Goal: Task Accomplishment & Management: Manage account settings

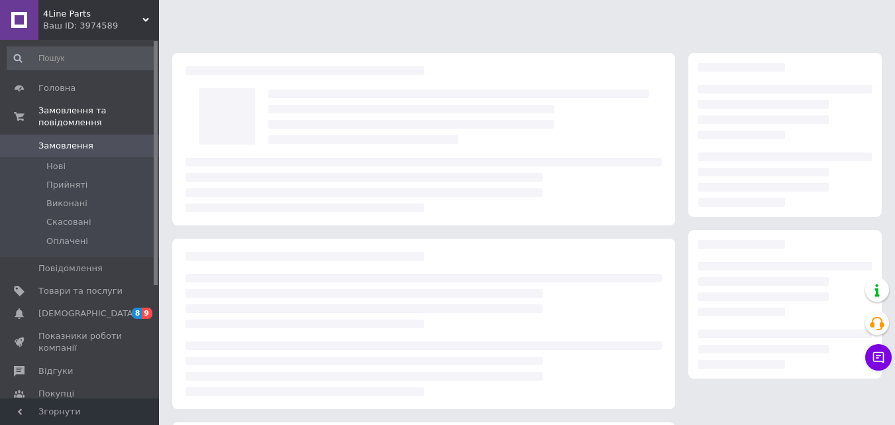
click at [84, 307] on span "[DEMOGRAPHIC_DATA]" at bounding box center [87, 313] width 98 height 12
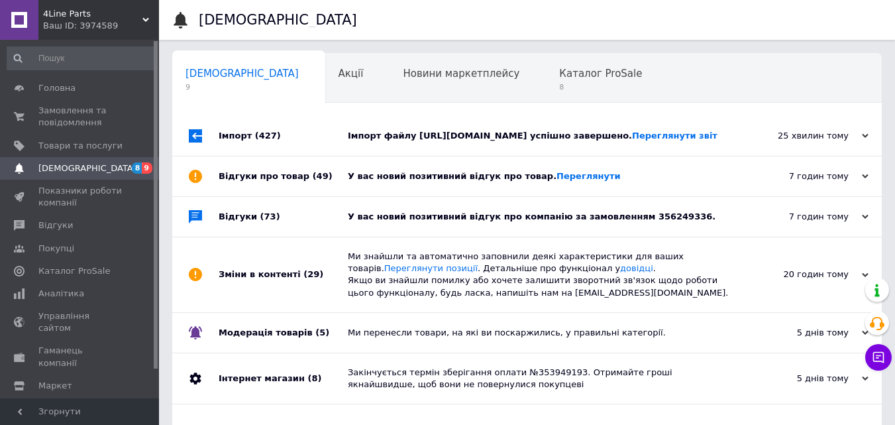
click at [513, 223] on div "У вас новий позитивний відгук про компанію за замовленням 356249336." at bounding box center [542, 217] width 388 height 12
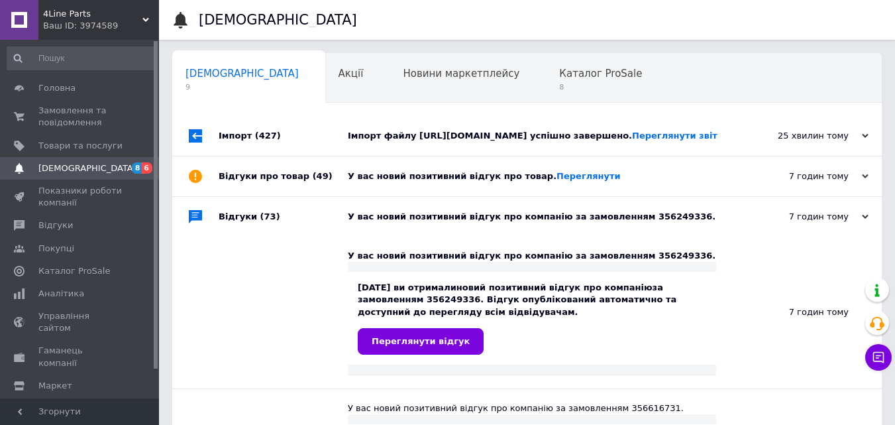
drag, startPoint x: 575, startPoint y: 217, endPoint x: 599, endPoint y: 188, distance: 38.1
click at [576, 217] on div "У вас новий позитивний відгук про компанію за замовленням 356249336." at bounding box center [542, 217] width 388 height 40
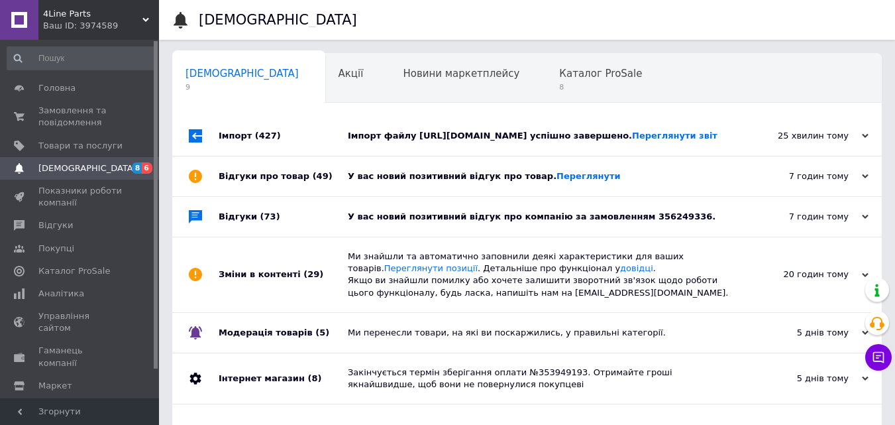
click at [603, 181] on div "У вас новий позитивний відгук про товар. [GEOGRAPHIC_DATA]" at bounding box center [542, 176] width 388 height 12
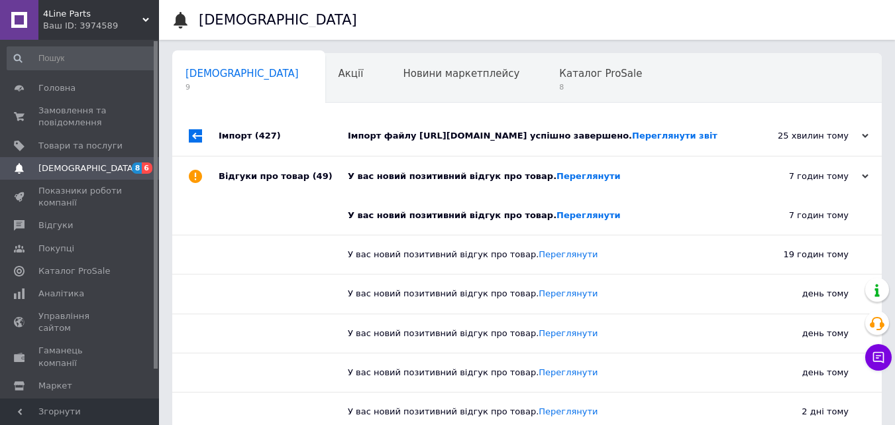
click at [609, 181] on div "У вас новий позитивний відгук про товар. [GEOGRAPHIC_DATA]" at bounding box center [542, 176] width 388 height 12
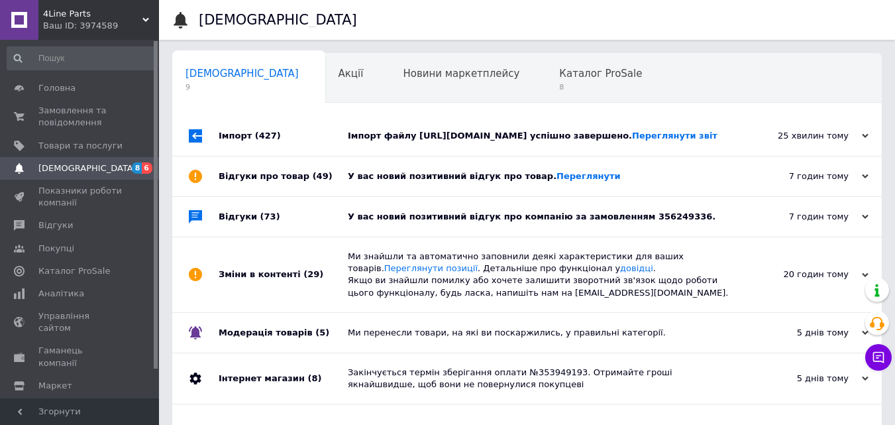
click at [583, 142] on div "Імпорт файлу [URL][DOMAIN_NAME] успішно завершено. Переглянути звіт" at bounding box center [542, 136] width 388 height 12
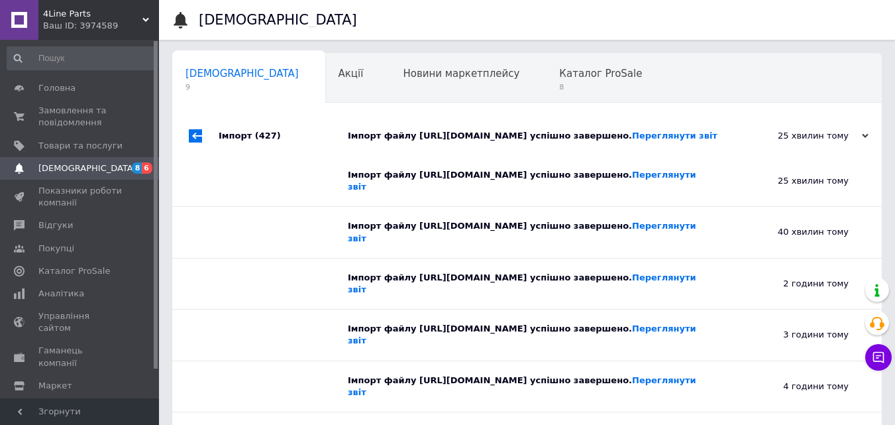
drag, startPoint x: 562, startPoint y: 144, endPoint x: 539, endPoint y: 125, distance: 30.6
click at [560, 140] on div "Імпорт файлу [URL][DOMAIN_NAME] успішно завершено. Переглянути звіт" at bounding box center [542, 136] width 388 height 12
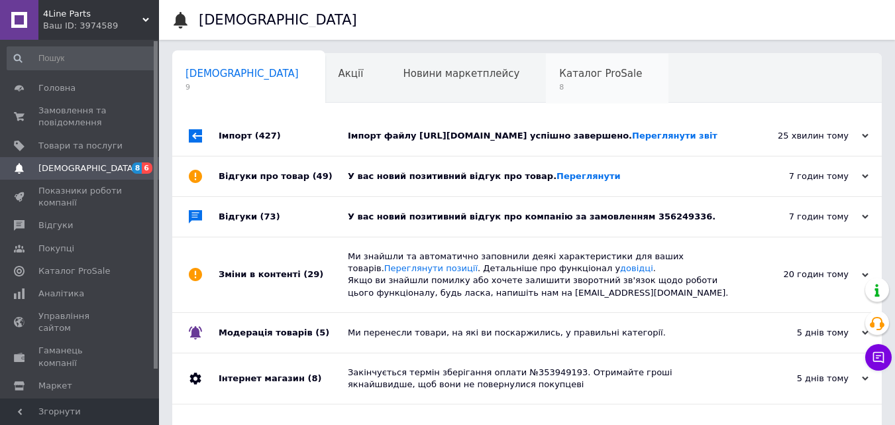
click at [559, 84] on span "8" at bounding box center [600, 87] width 83 height 10
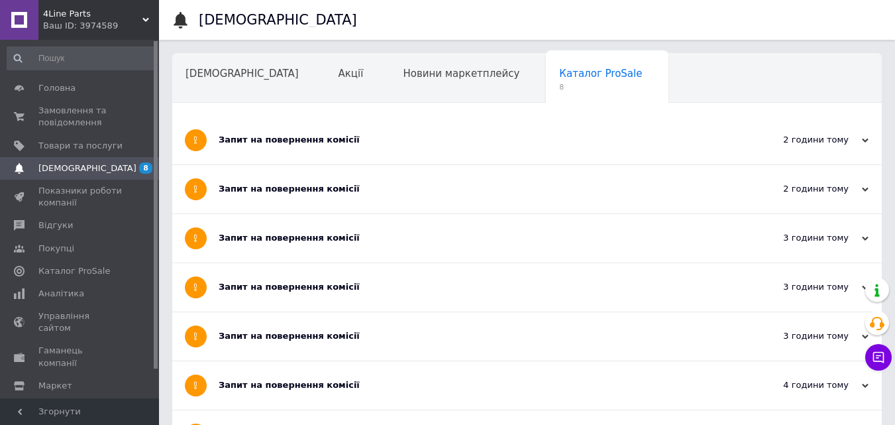
click at [501, 146] on div "Запит на повернення комісії" at bounding box center [477, 140] width 517 height 48
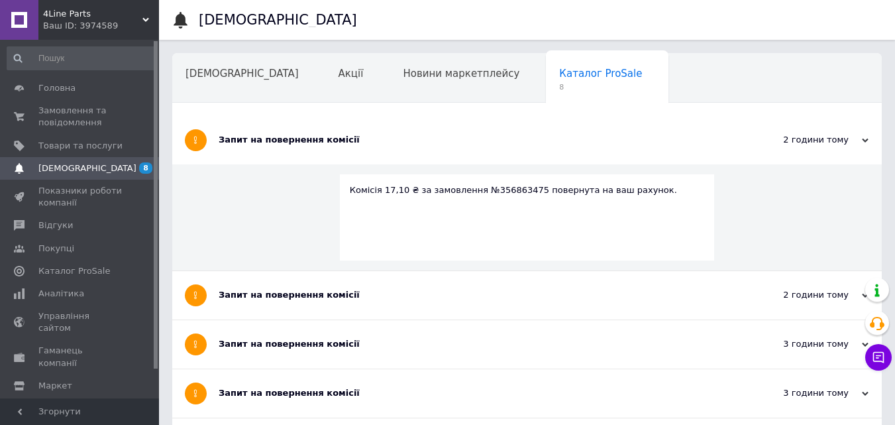
click at [501, 146] on div "Запит на повернення комісії" at bounding box center [477, 140] width 517 height 48
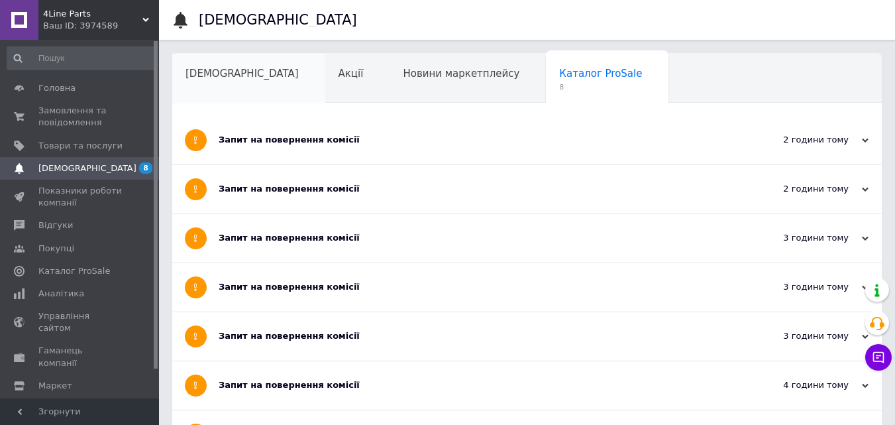
click at [219, 62] on div "[DEMOGRAPHIC_DATA]" at bounding box center [248, 79] width 153 height 50
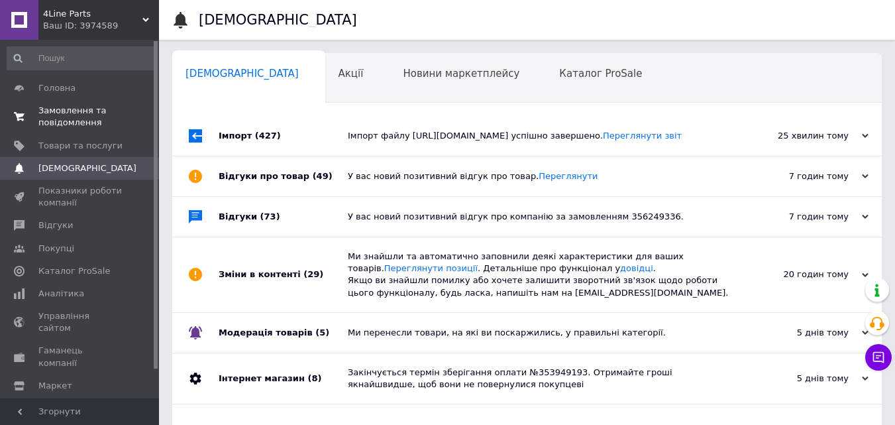
click at [78, 112] on span "Замовлення та повідомлення" at bounding box center [80, 117] width 84 height 24
